Goal: Find specific page/section: Find specific page/section

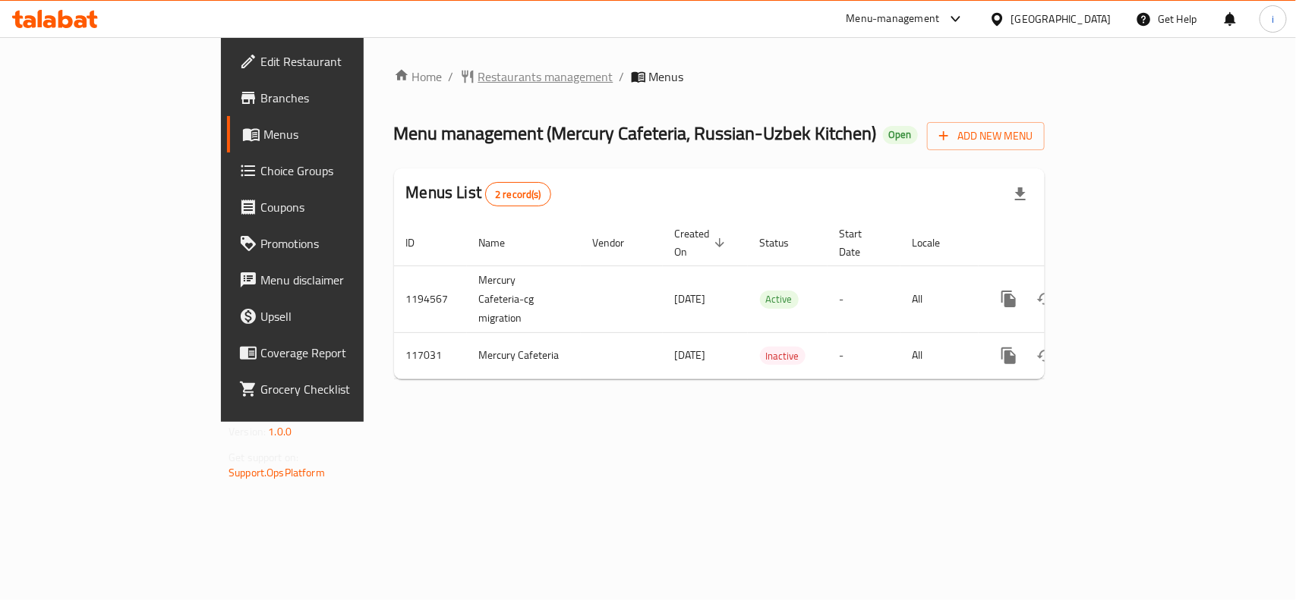
click at [478, 71] on span "Restaurants management" at bounding box center [545, 77] width 135 height 18
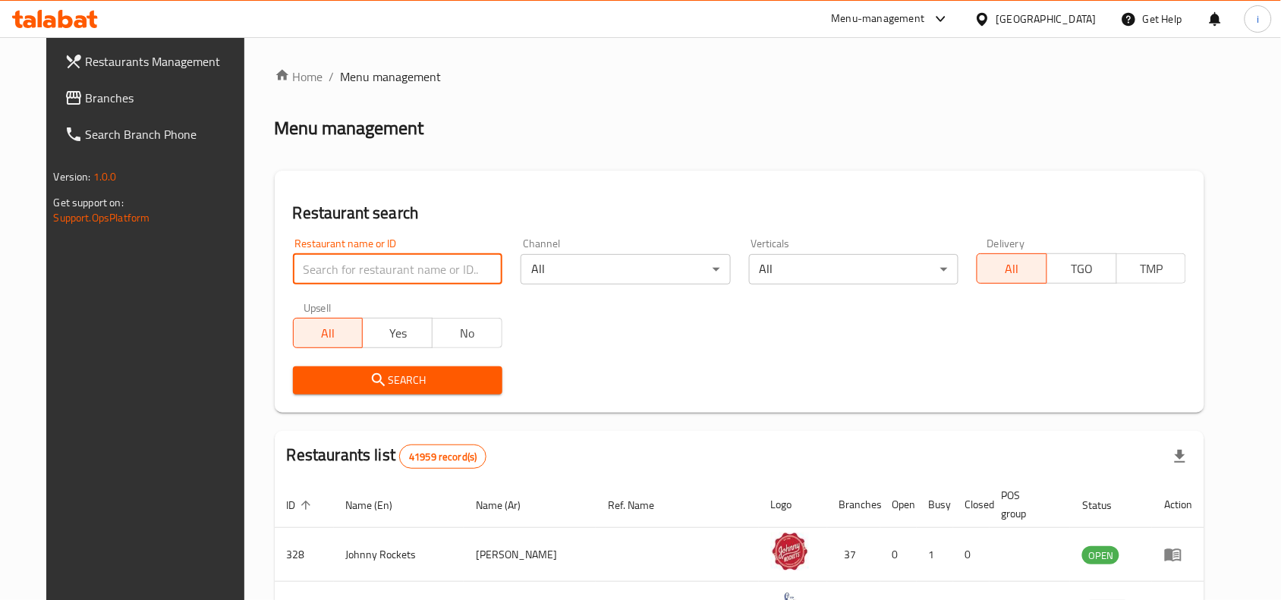
click at [335, 260] on input "search" at bounding box center [397, 269] width 209 height 30
paste input "605986"
type input "605986"
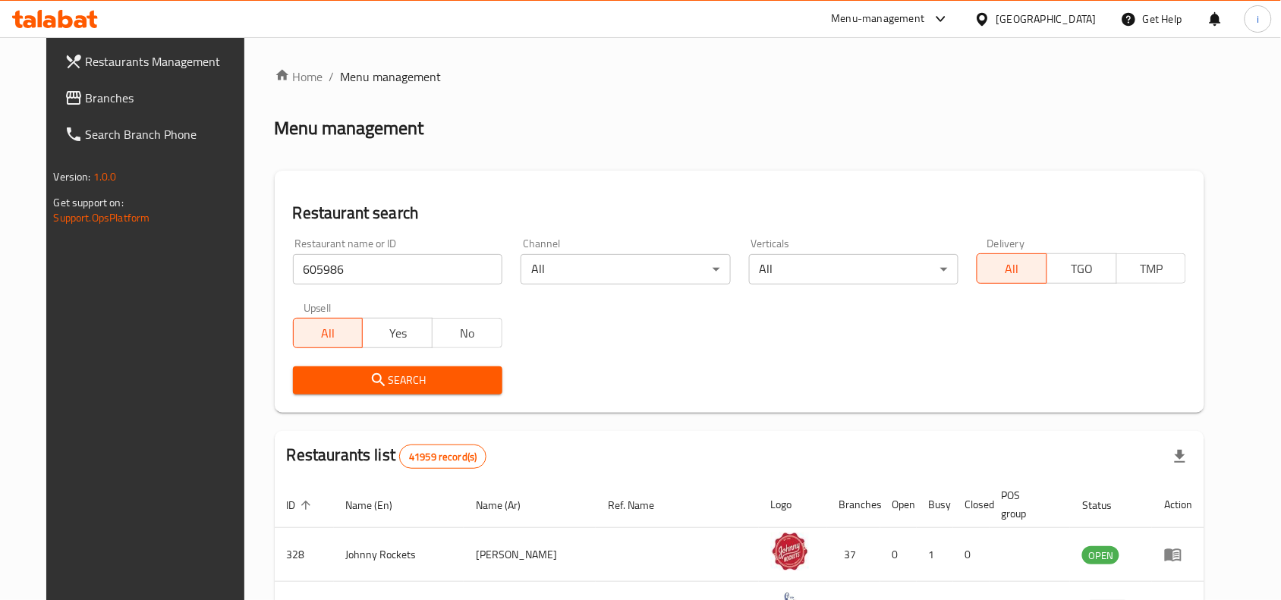
click at [342, 377] on span "Search" at bounding box center [397, 380] width 185 height 19
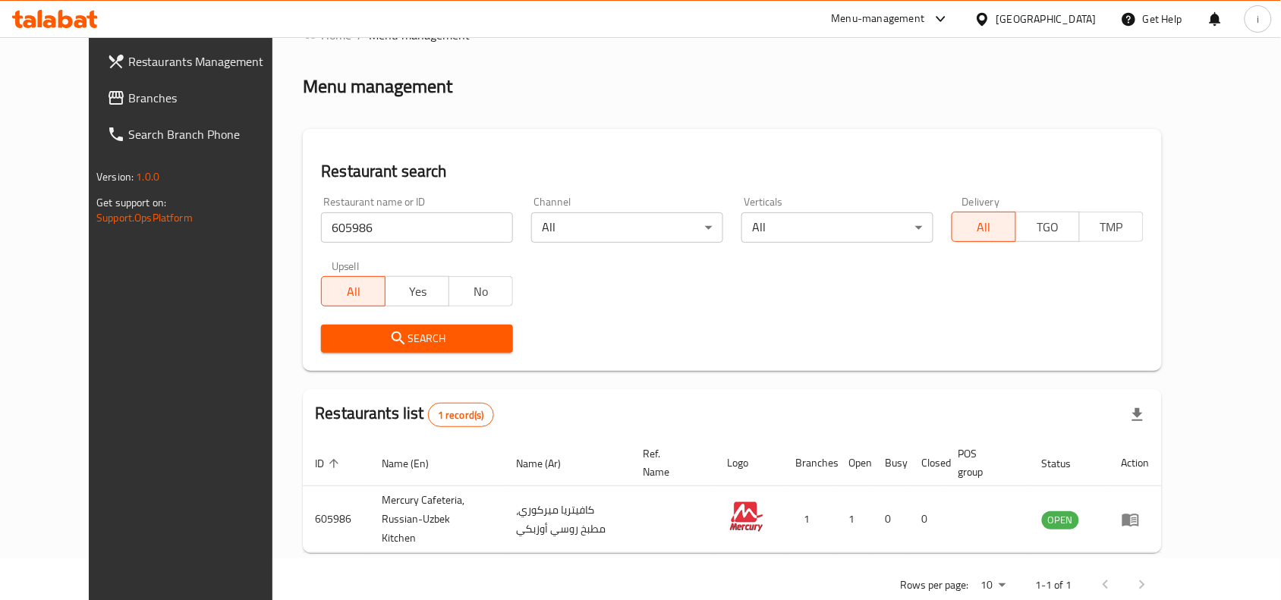
scroll to position [65, 0]
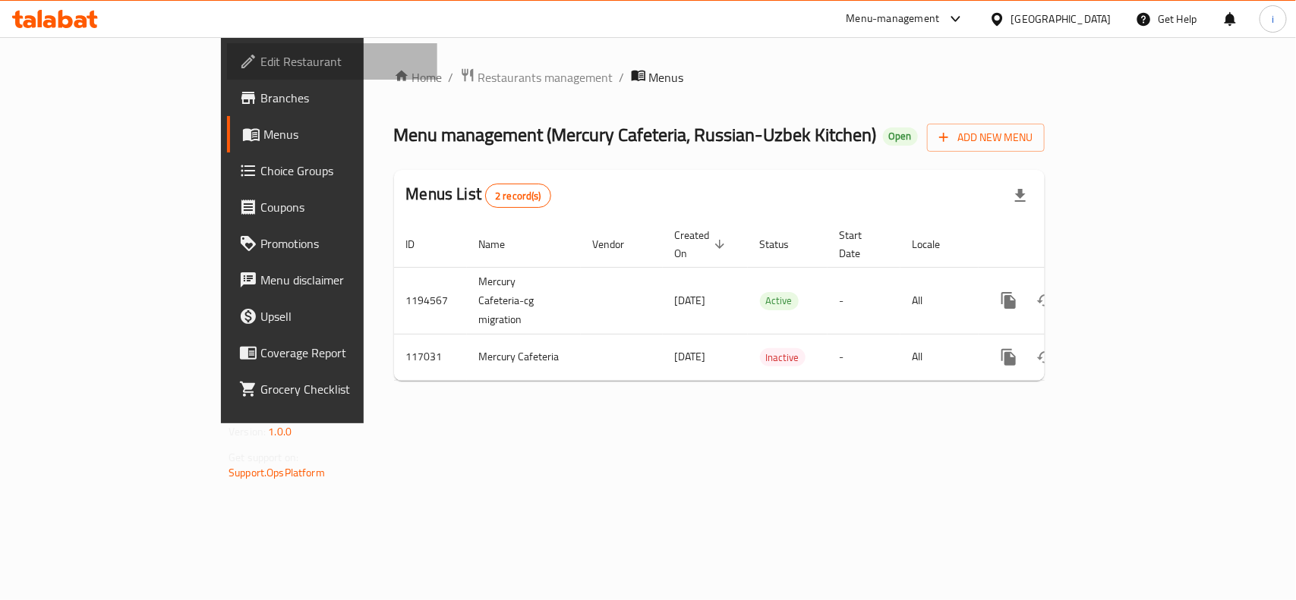
click at [260, 68] on span "Edit Restaurant" at bounding box center [342, 61] width 165 height 18
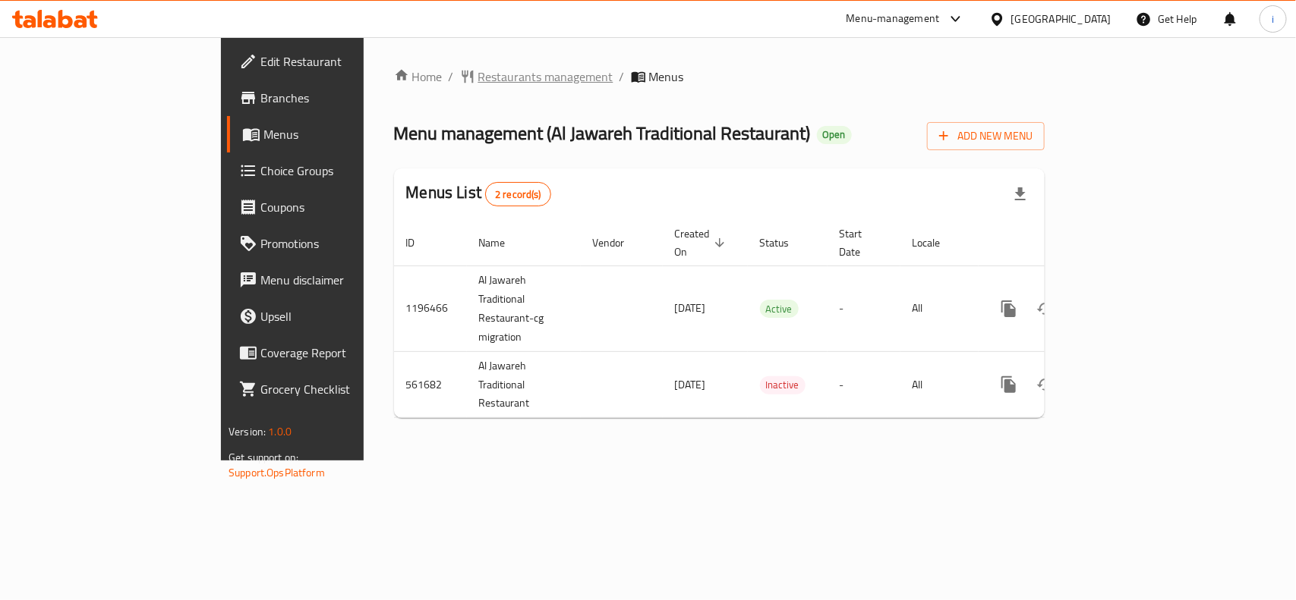
click at [478, 80] on span "Restaurants management" at bounding box center [545, 77] width 135 height 18
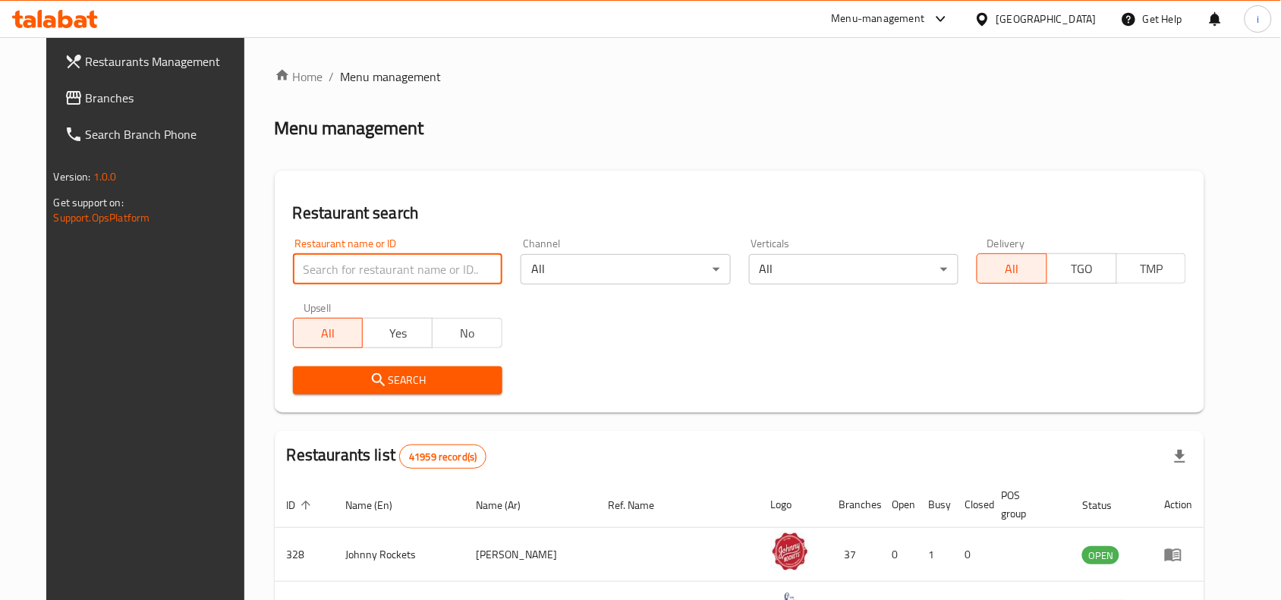
click at [367, 266] on input "search" at bounding box center [397, 269] width 209 height 30
paste input "636235"
type input "636235"
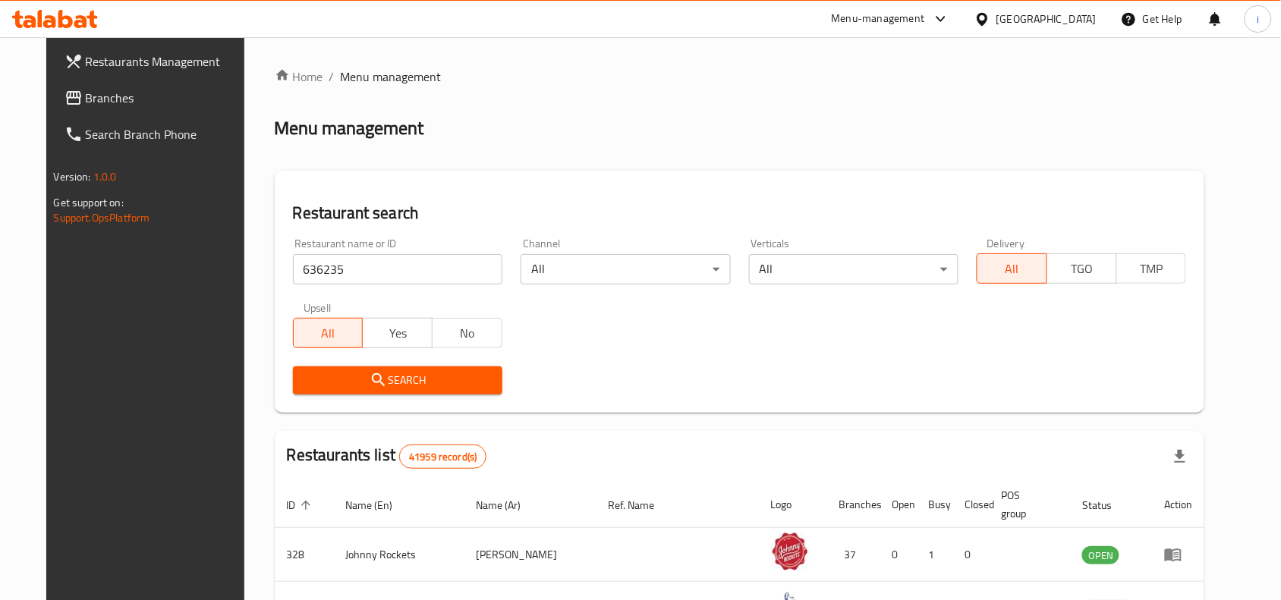
click at [382, 373] on span "Search" at bounding box center [397, 380] width 185 height 19
